Goal: Information Seeking & Learning: Find specific fact

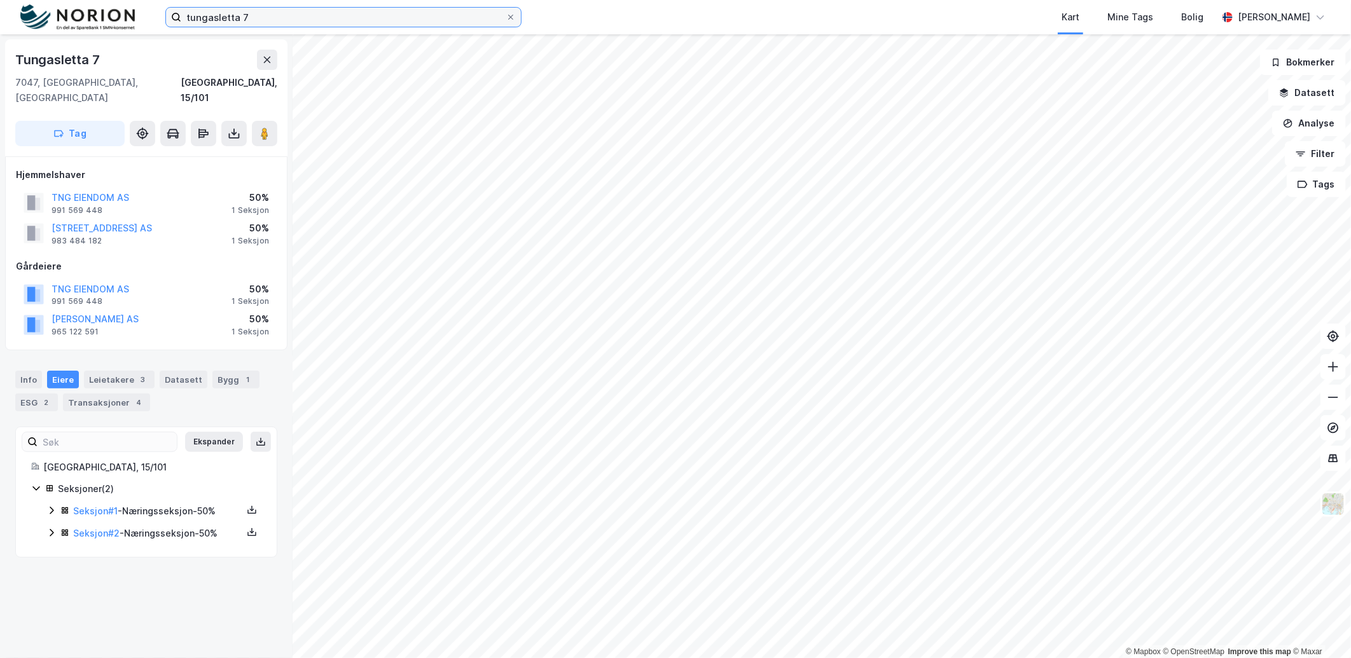
click at [358, 17] on input "tungasletta 7" at bounding box center [343, 17] width 324 height 19
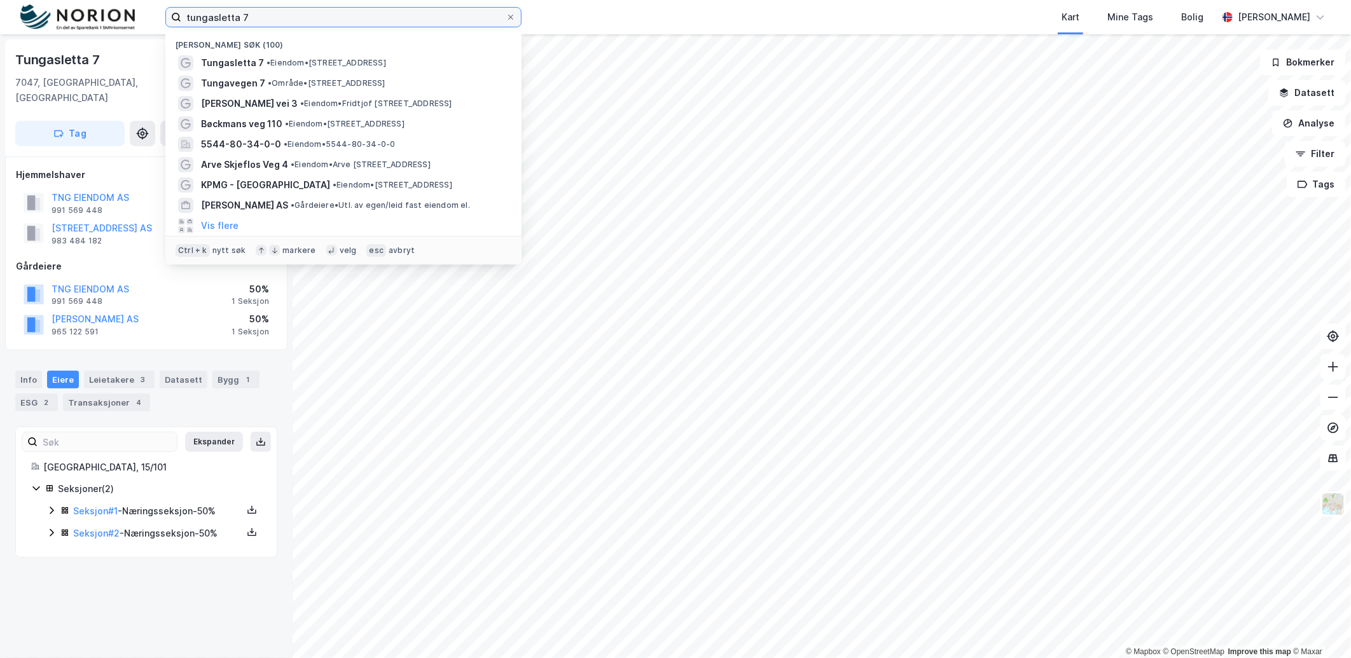
click at [358, 17] on input "tungasletta 7" at bounding box center [343, 17] width 324 height 19
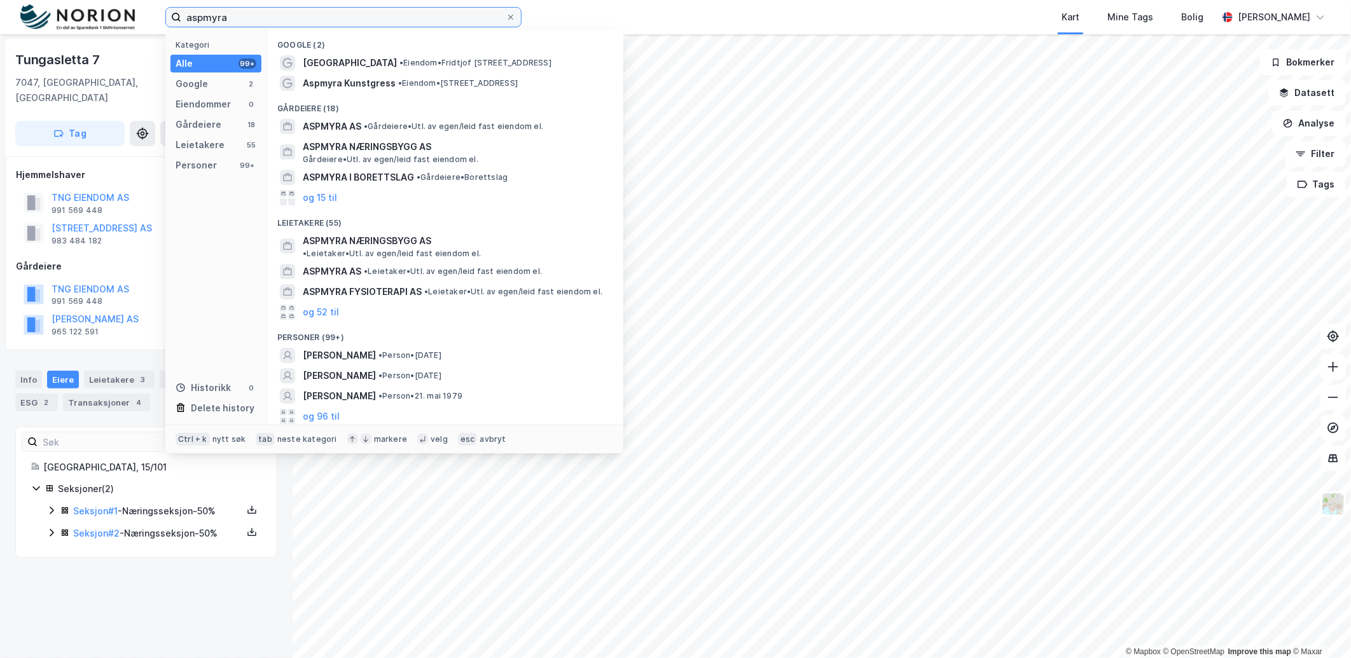
type input "aspmyra"
click at [399, 67] on span "• Eiendom • [PERSON_NAME][STREET_ADDRESS]" at bounding box center [475, 63] width 152 height 10
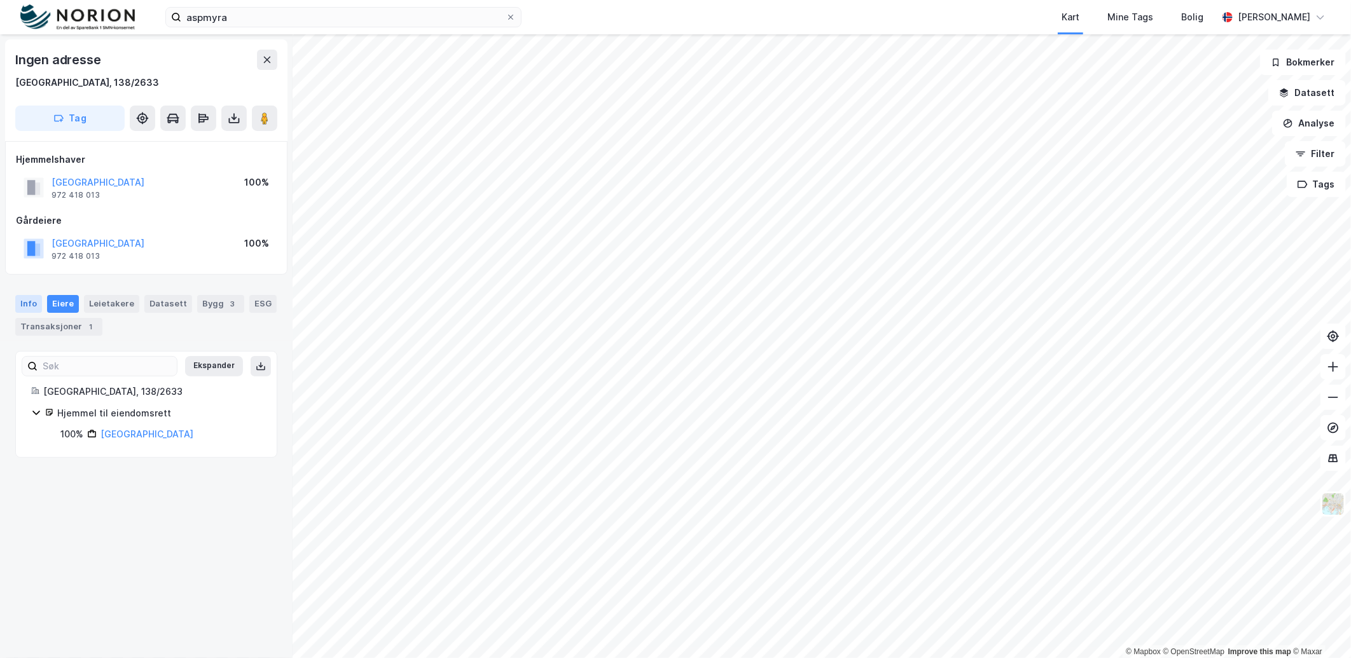
click at [33, 310] on div "Info" at bounding box center [28, 304] width 27 height 18
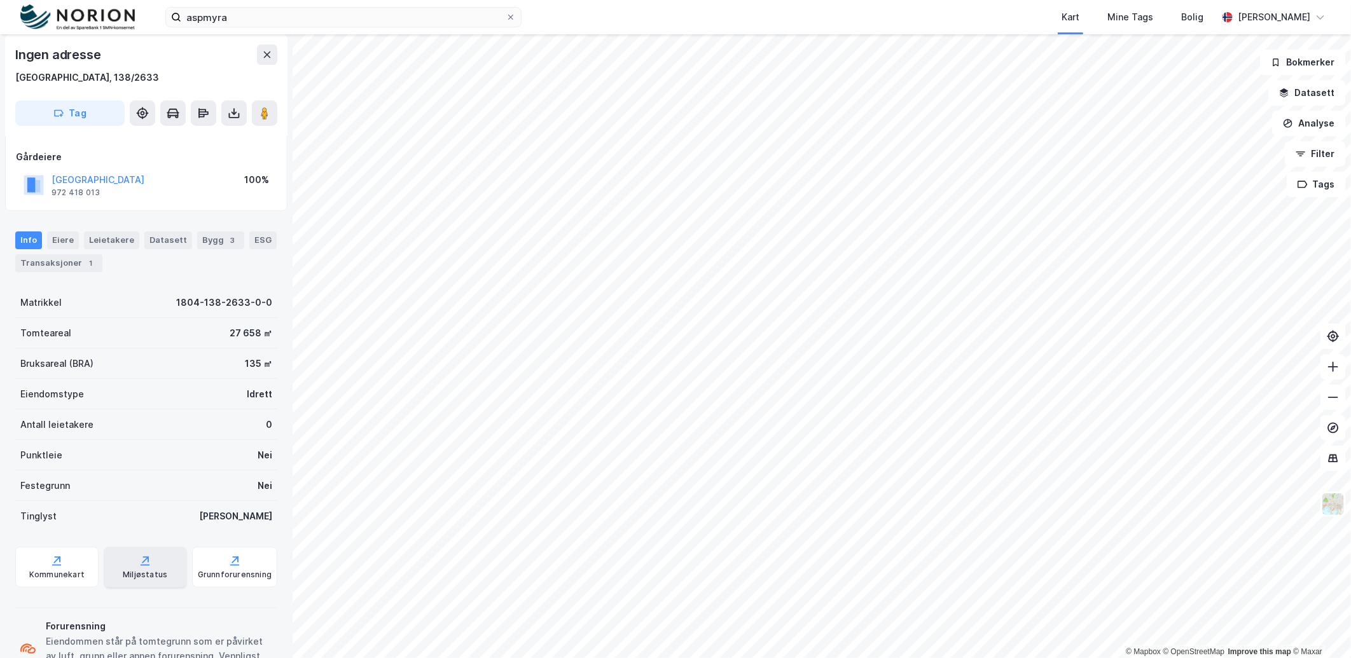
scroll to position [116, 0]
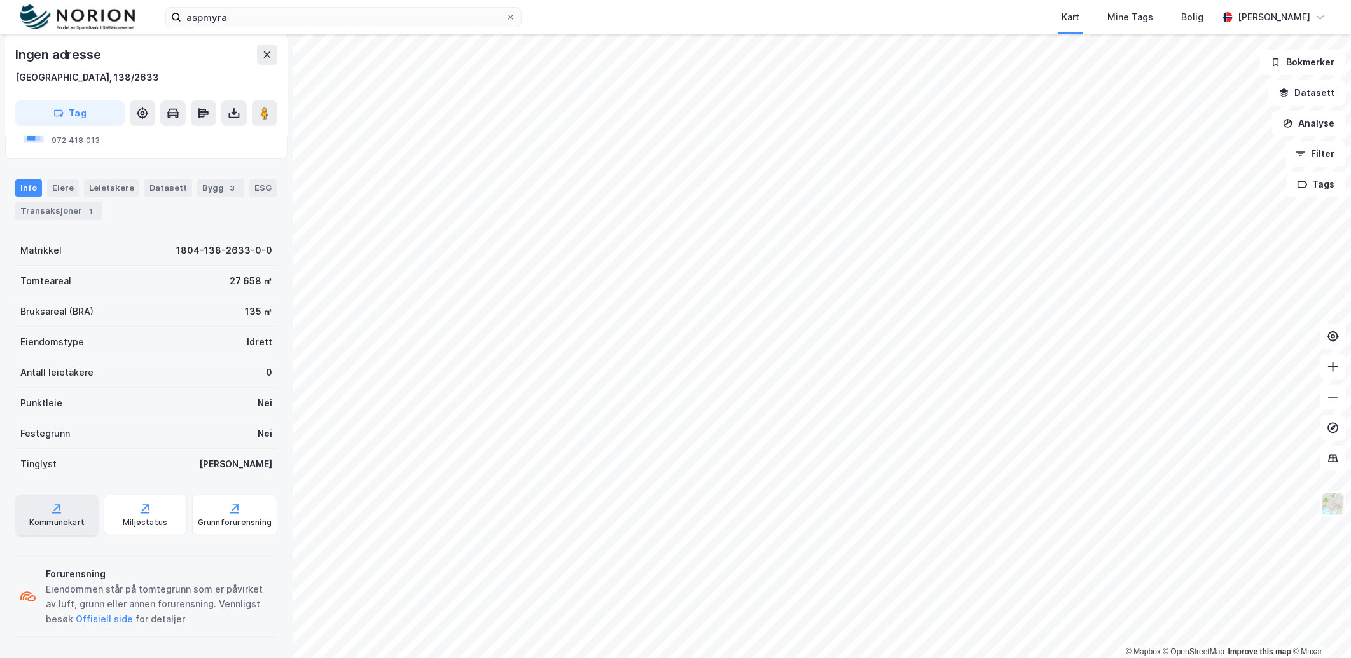
click at [88, 506] on div "Kommunekart" at bounding box center [56, 515] width 83 height 41
